Goal: Use online tool/utility: Utilize a website feature to perform a specific function

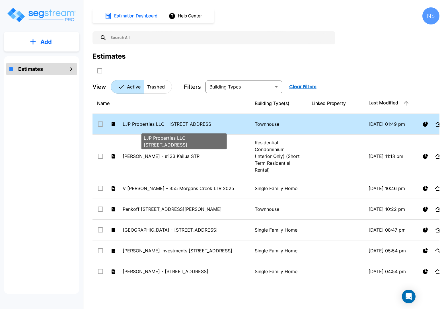
click at [149, 123] on p "LJP Properties LLC - [STREET_ADDRESS]" at bounding box center [184, 124] width 123 height 7
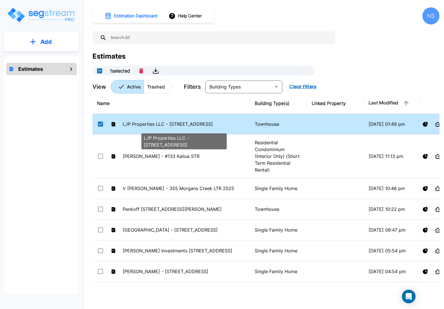
click at [149, 124] on p "LJP Properties LLC - [STREET_ADDRESS]" at bounding box center [184, 124] width 123 height 7
checkbox input "false"
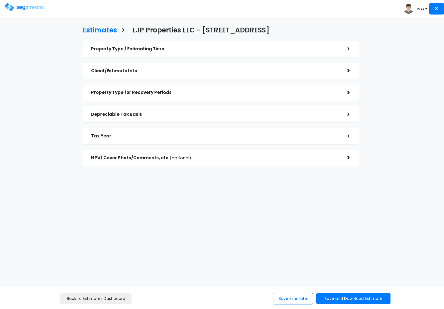
checkbox input "true"
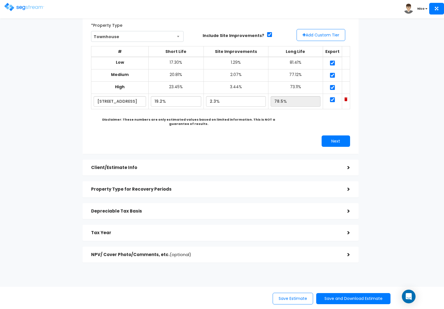
scroll to position [40, 0]
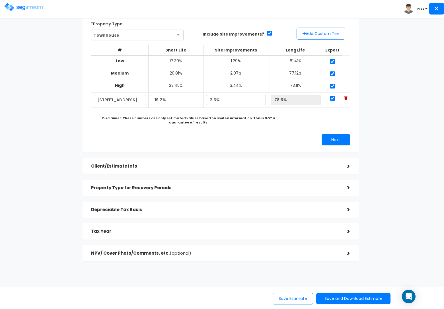
click at [122, 164] on h5 "Client/Estimate Info" at bounding box center [215, 166] width 248 height 5
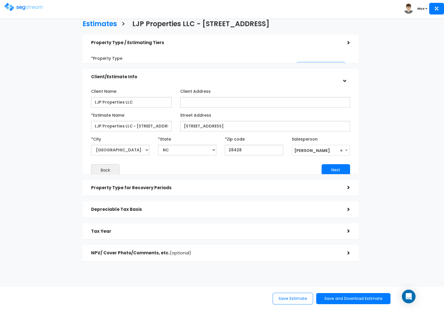
scroll to position [3, 0]
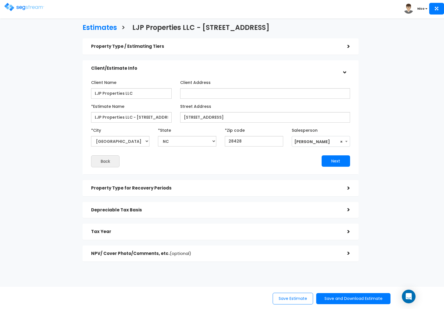
click at [130, 188] on h5 "Property Type for Recovery Periods" at bounding box center [215, 188] width 248 height 5
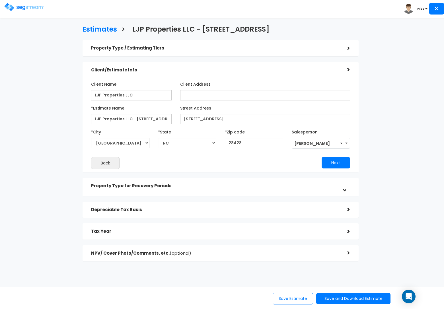
scroll to position [0, 0]
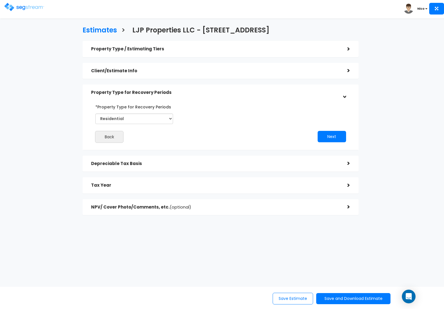
click at [138, 167] on div "Depreciable Tax Basis" at bounding box center [215, 164] width 248 height 11
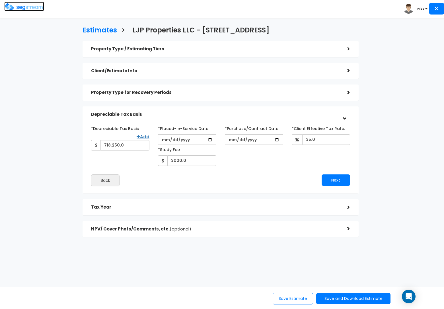
click at [24, 6] on img at bounding box center [24, 7] width 40 height 8
